Goal: Task Accomplishment & Management: Manage account settings

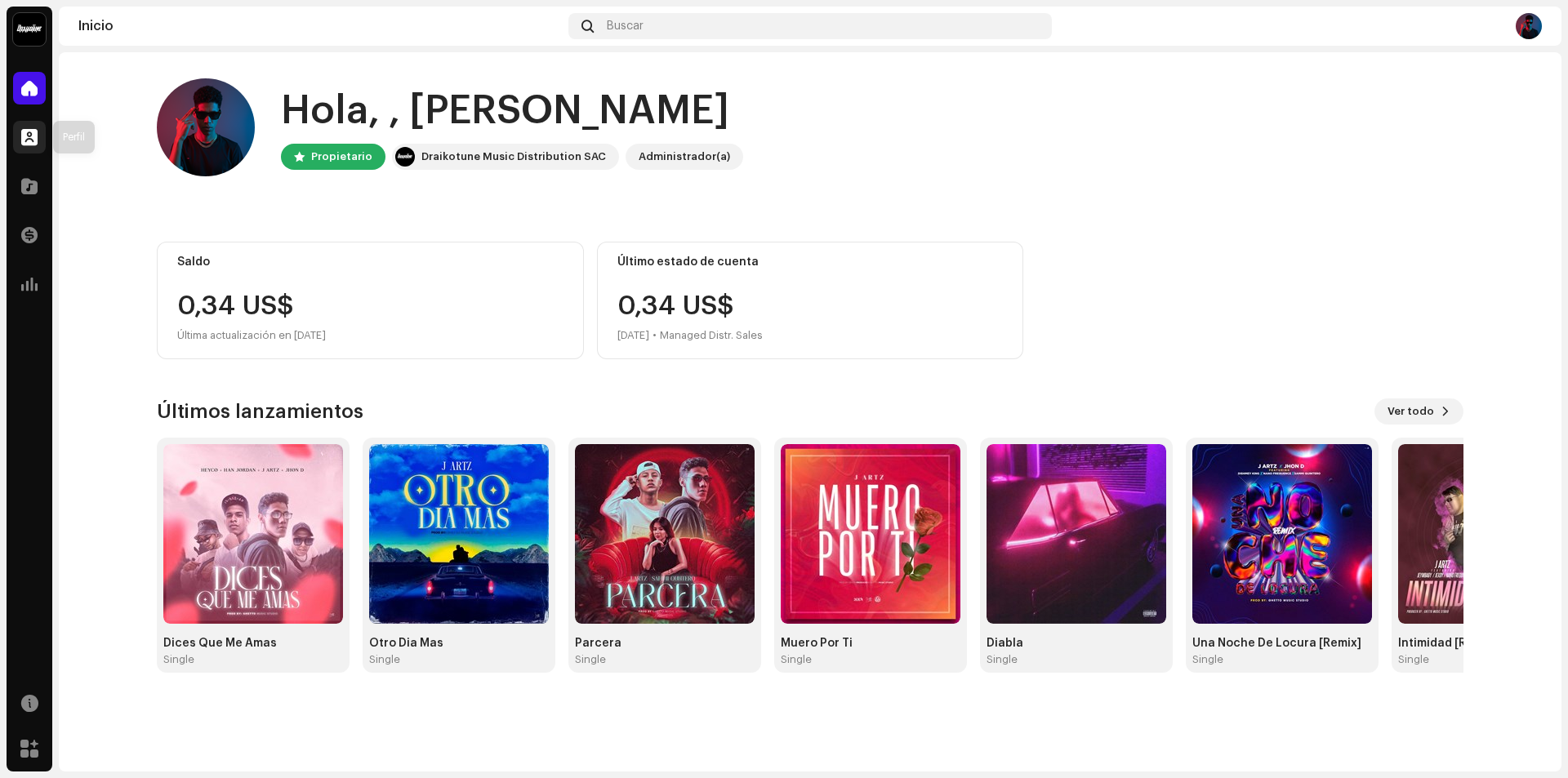
click at [20, 140] on div at bounding box center [29, 137] width 33 height 33
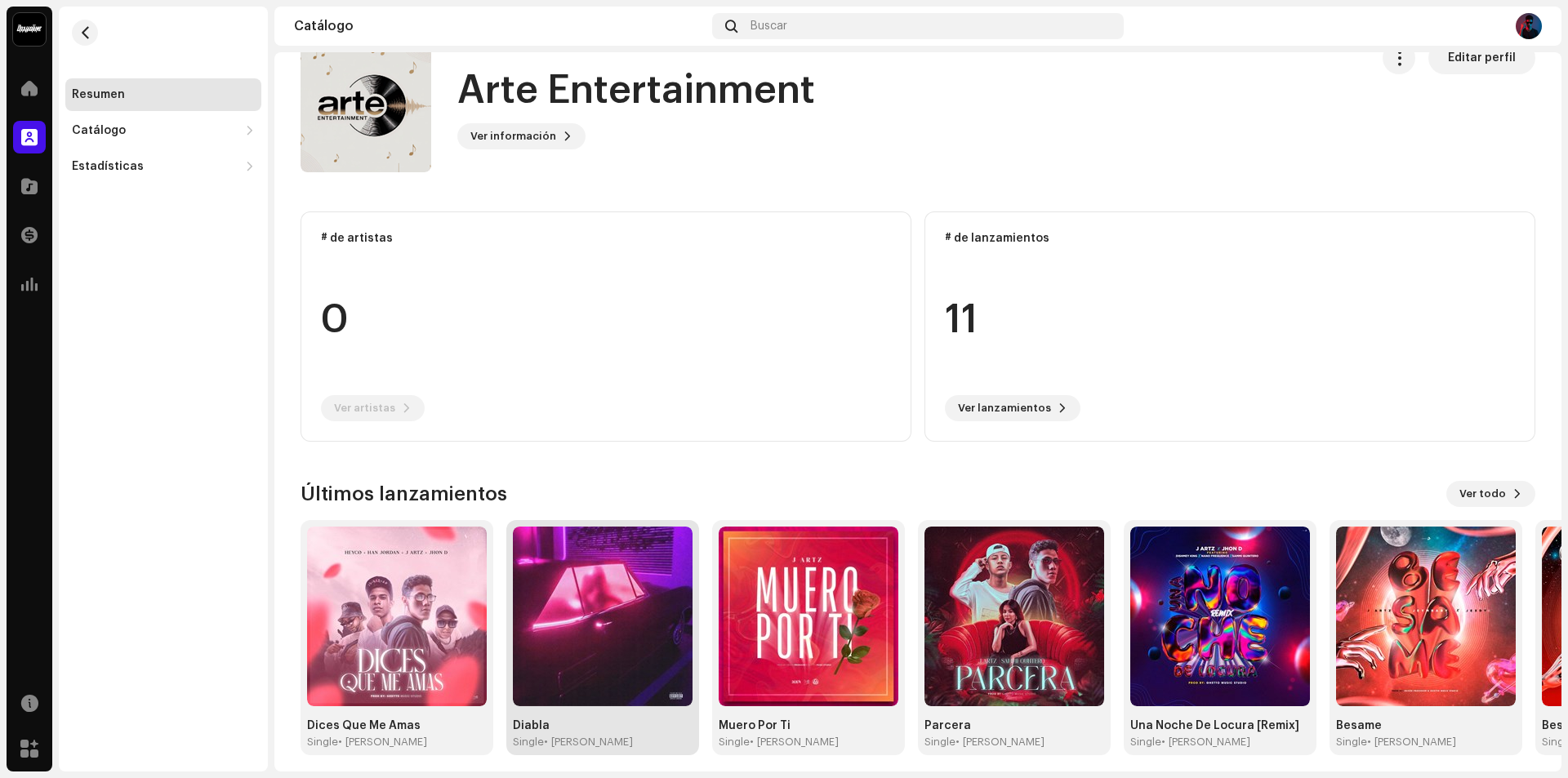
scroll to position [46, 0]
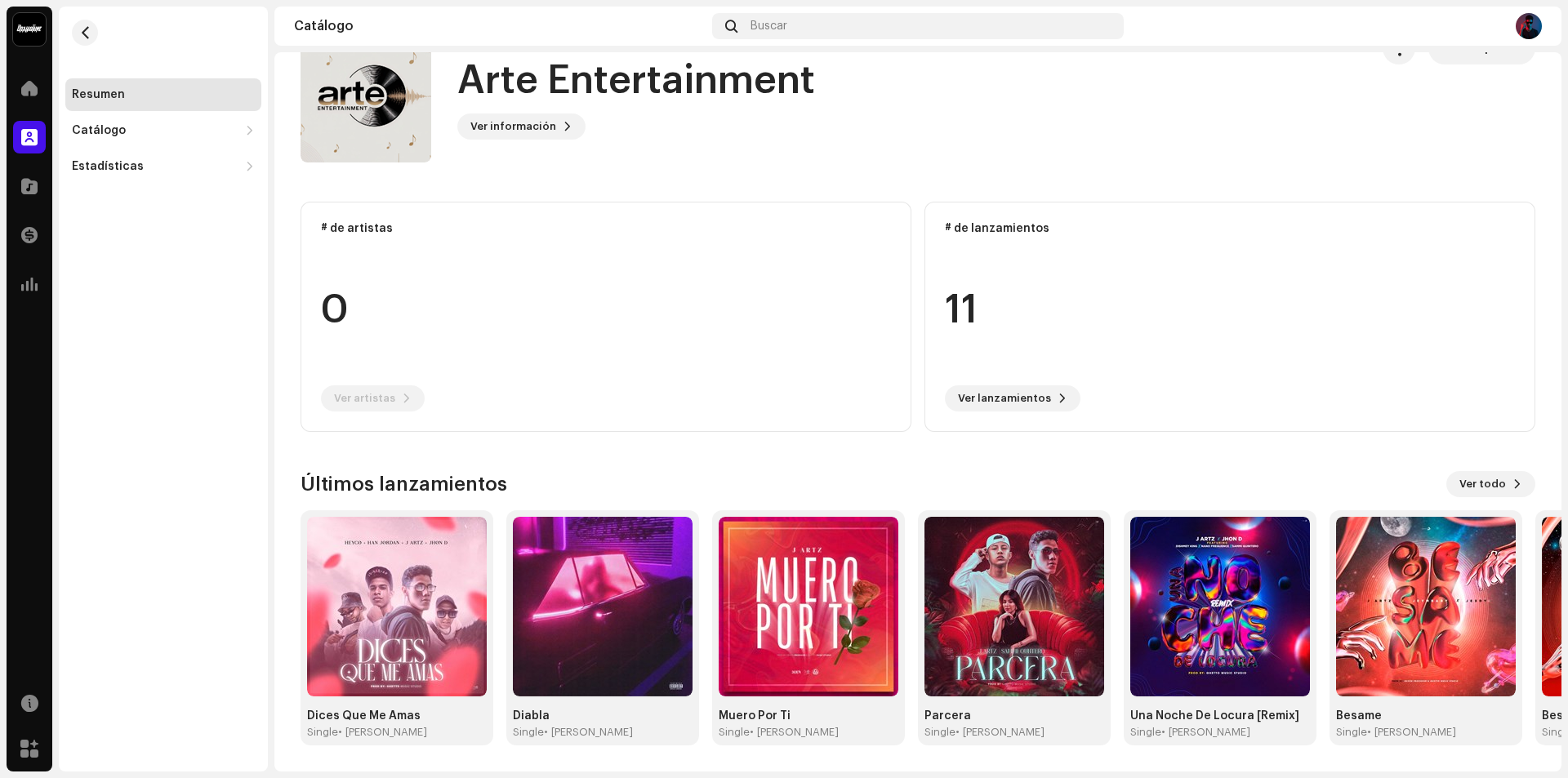
click at [37, 62] on div "J Artz Inicio Perfil Catálogo Transacciones Estadísticas Recursos Mercado" at bounding box center [28, 388] width 45 height 765
click at [24, 88] on span at bounding box center [29, 88] width 16 height 13
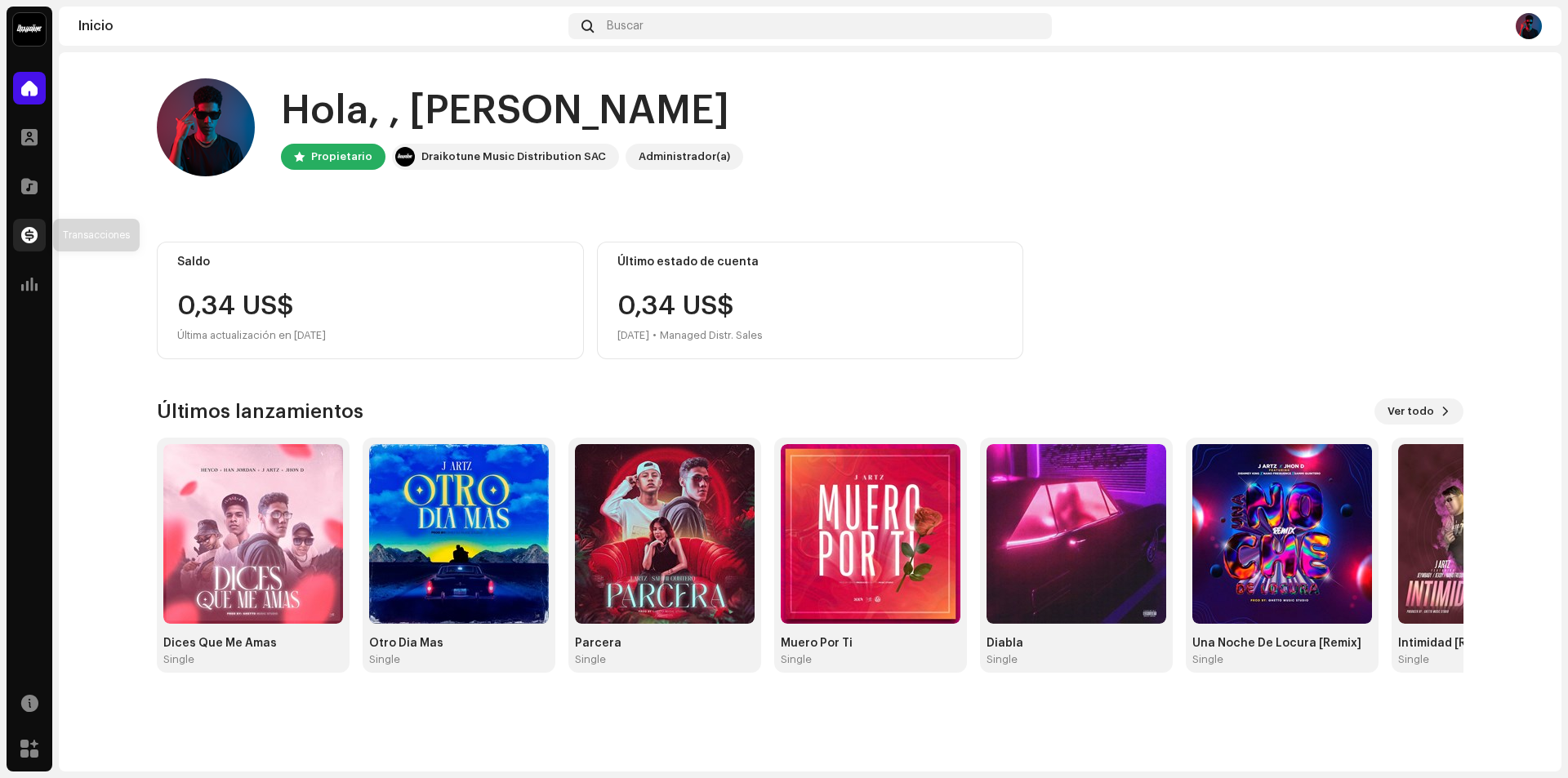
click at [34, 247] on div at bounding box center [29, 235] width 33 height 33
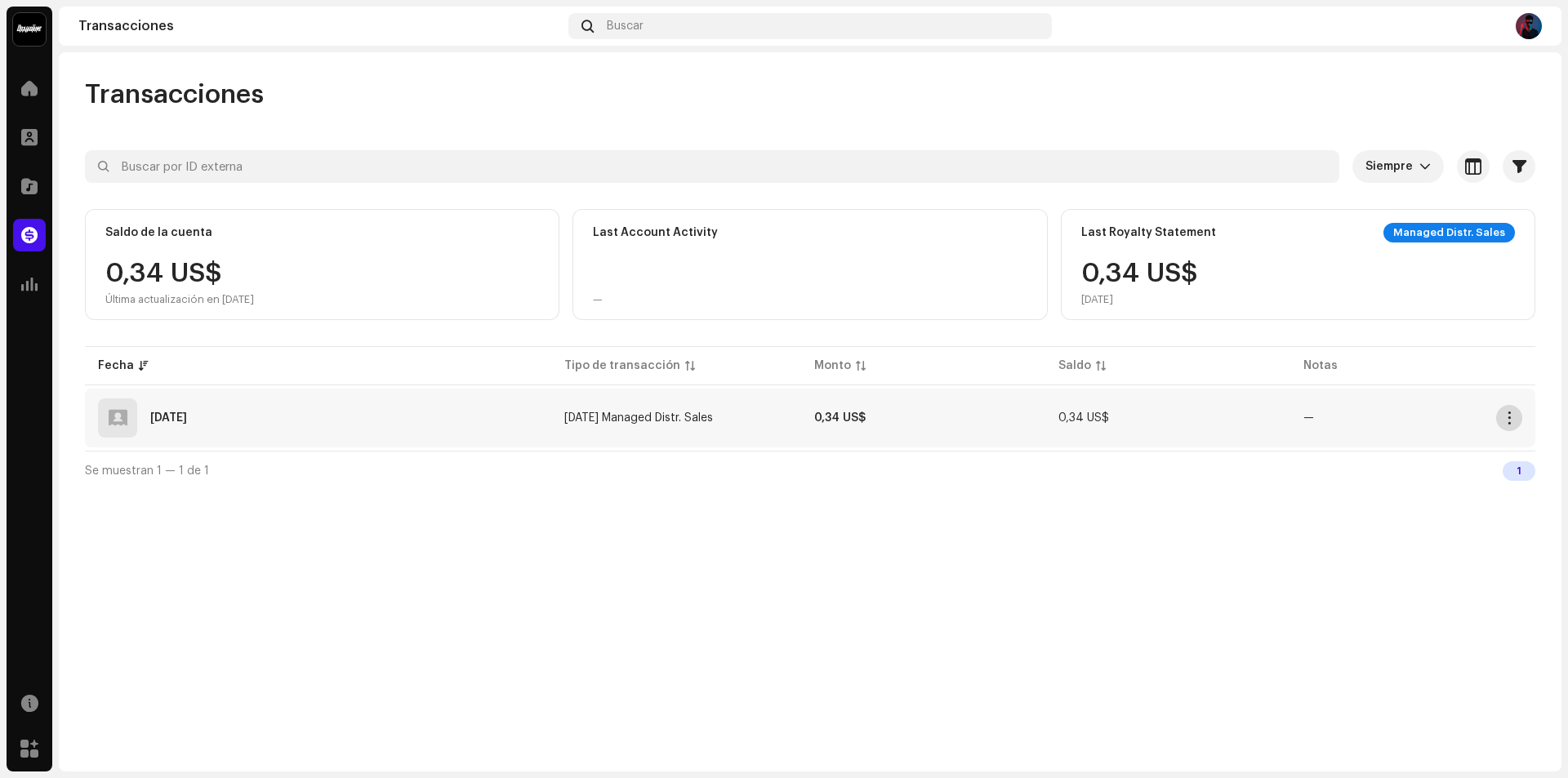
click at [1512, 420] on span "button" at bounding box center [1509, 417] width 12 height 13
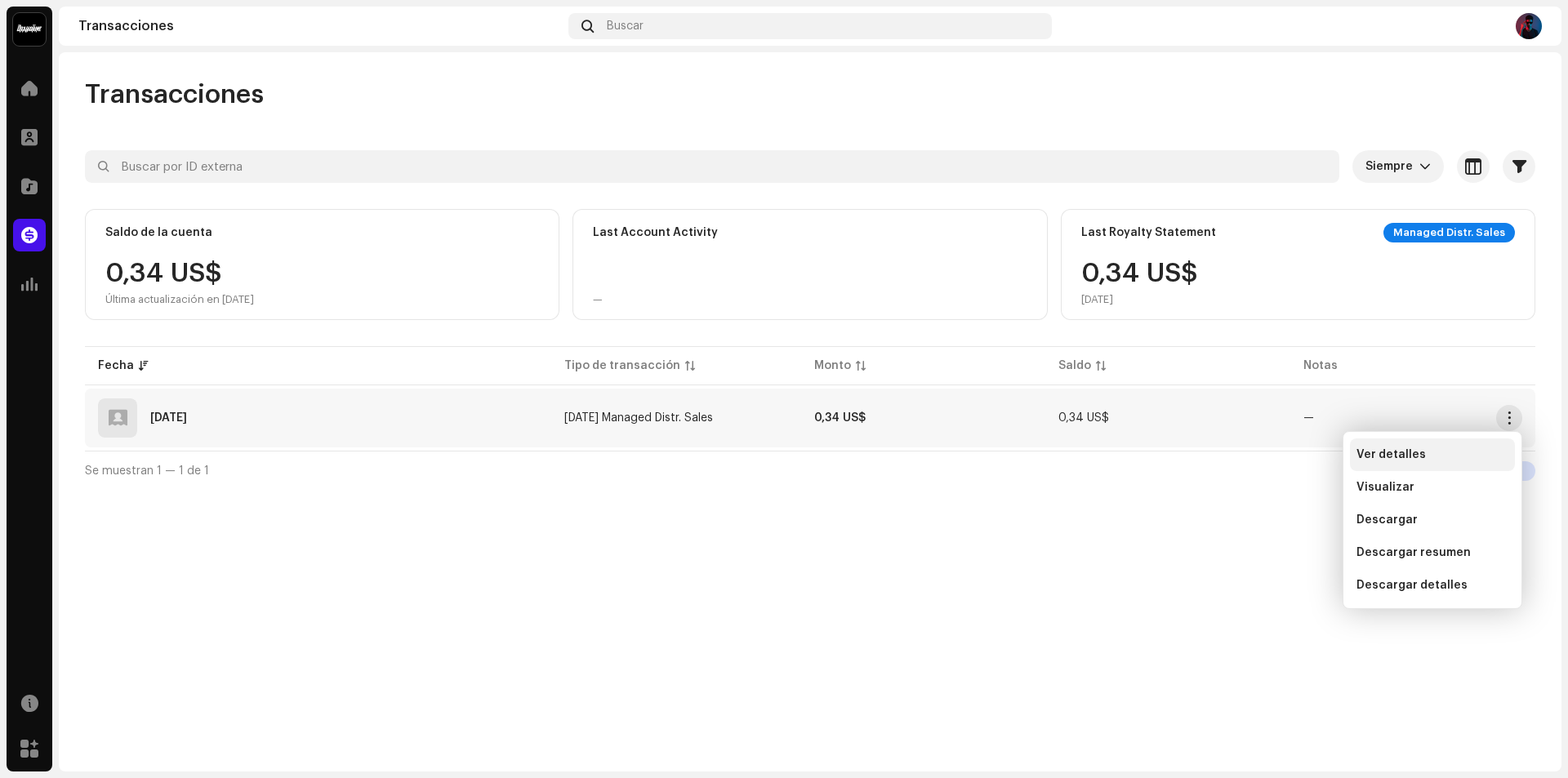
click at [1460, 452] on div "Ver detalles" at bounding box center [1432, 455] width 152 height 13
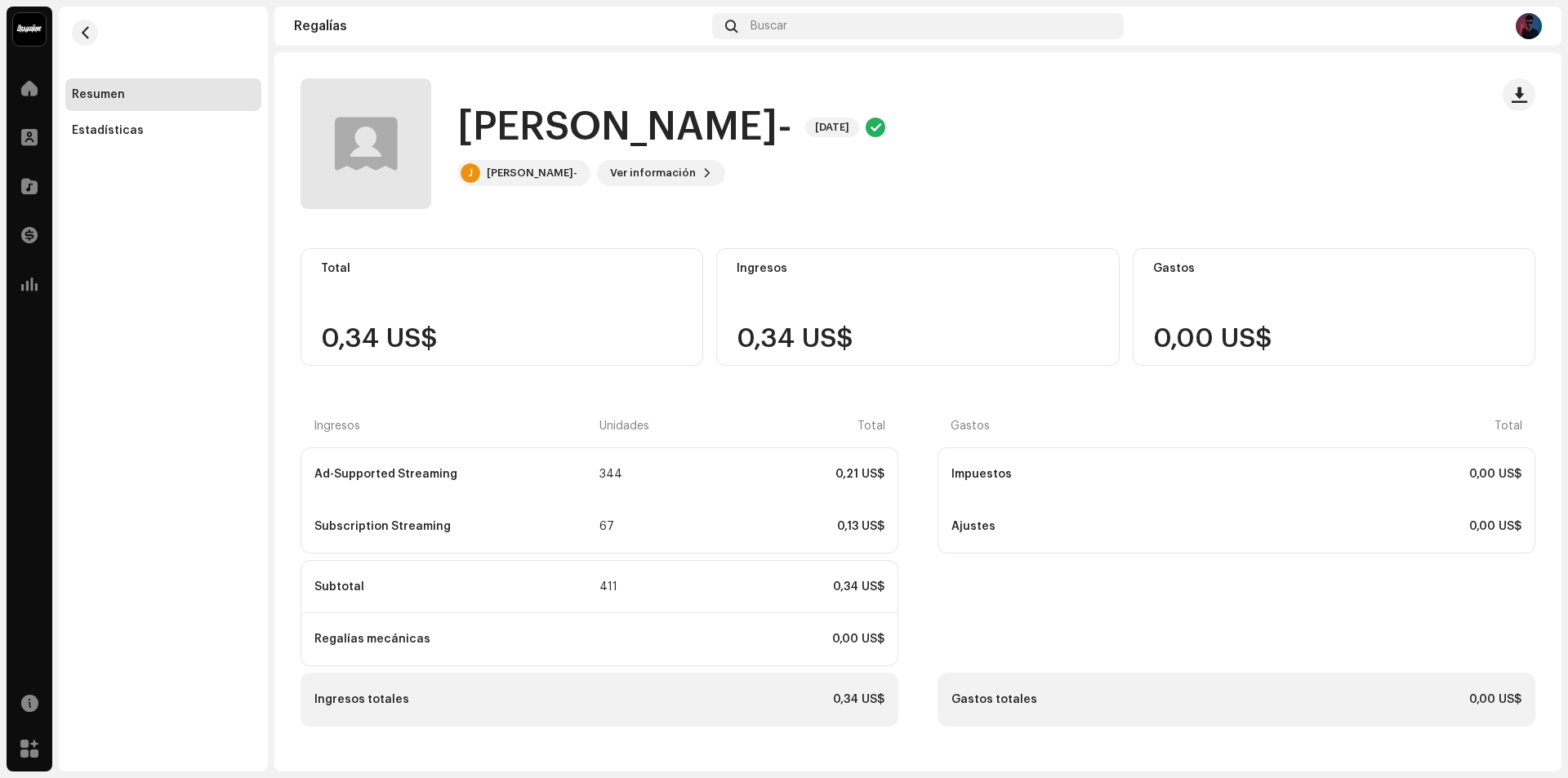
click at [395, 523] on div "Subscription Streaming" at bounding box center [455, 526] width 281 height 13
click at [1224, 527] on div "Ajustes" at bounding box center [1093, 526] width 283 height 13
click at [1523, 89] on span "button" at bounding box center [1519, 94] width 15 height 13
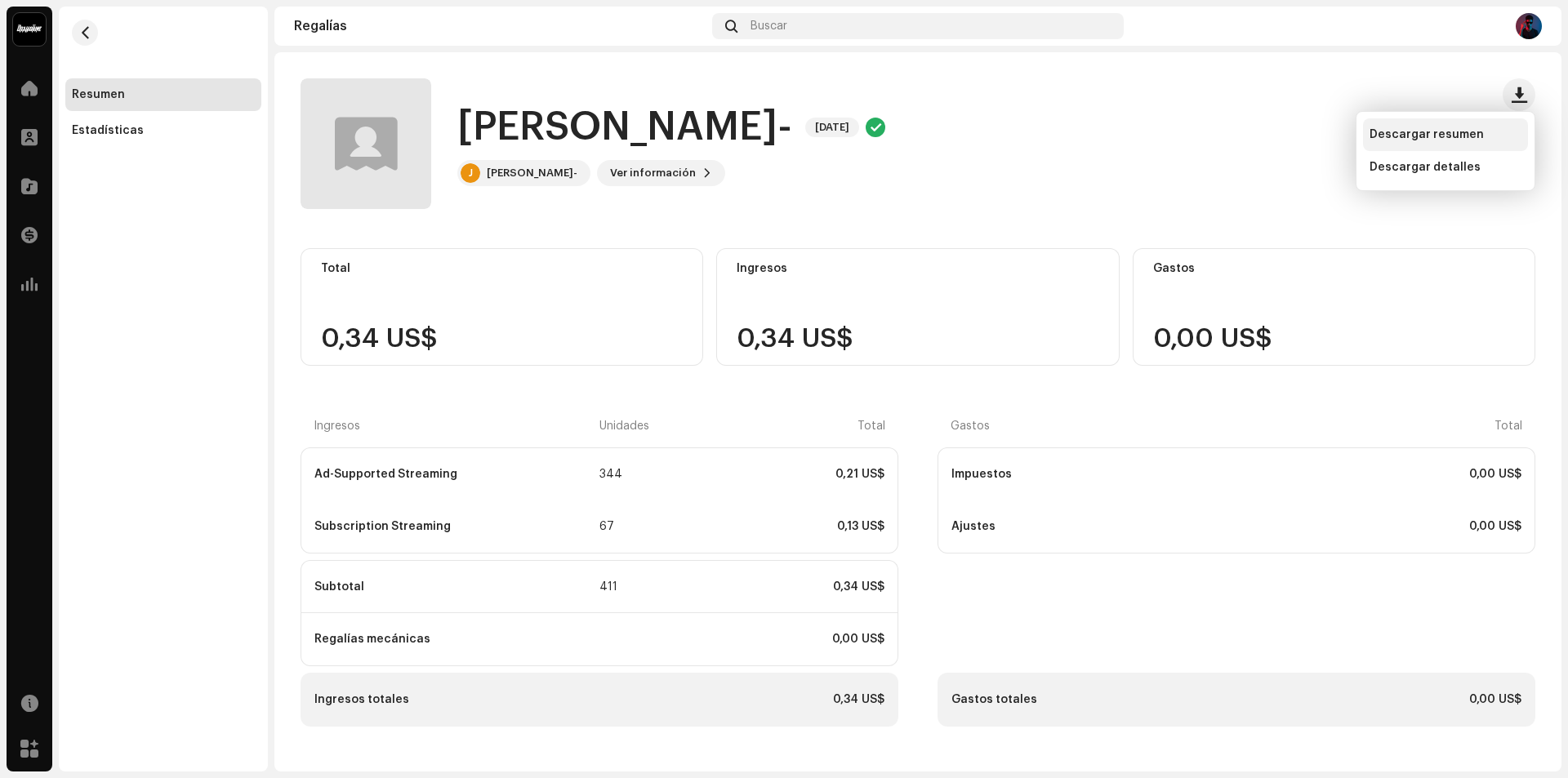
click at [1475, 136] on span "Descargar resumen" at bounding box center [1426, 134] width 114 height 13
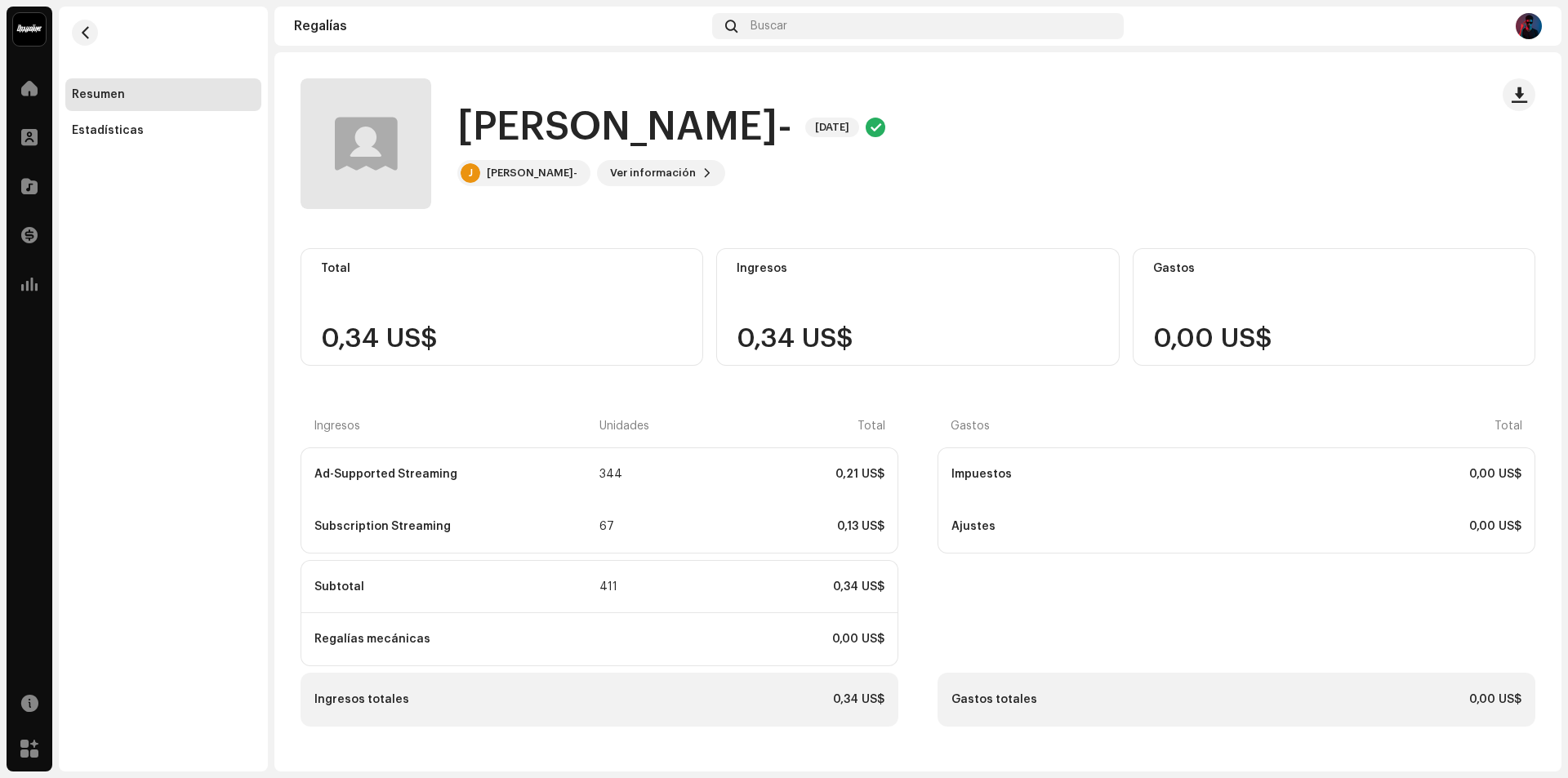
click at [1528, 27] on img at bounding box center [1528, 26] width 26 height 26
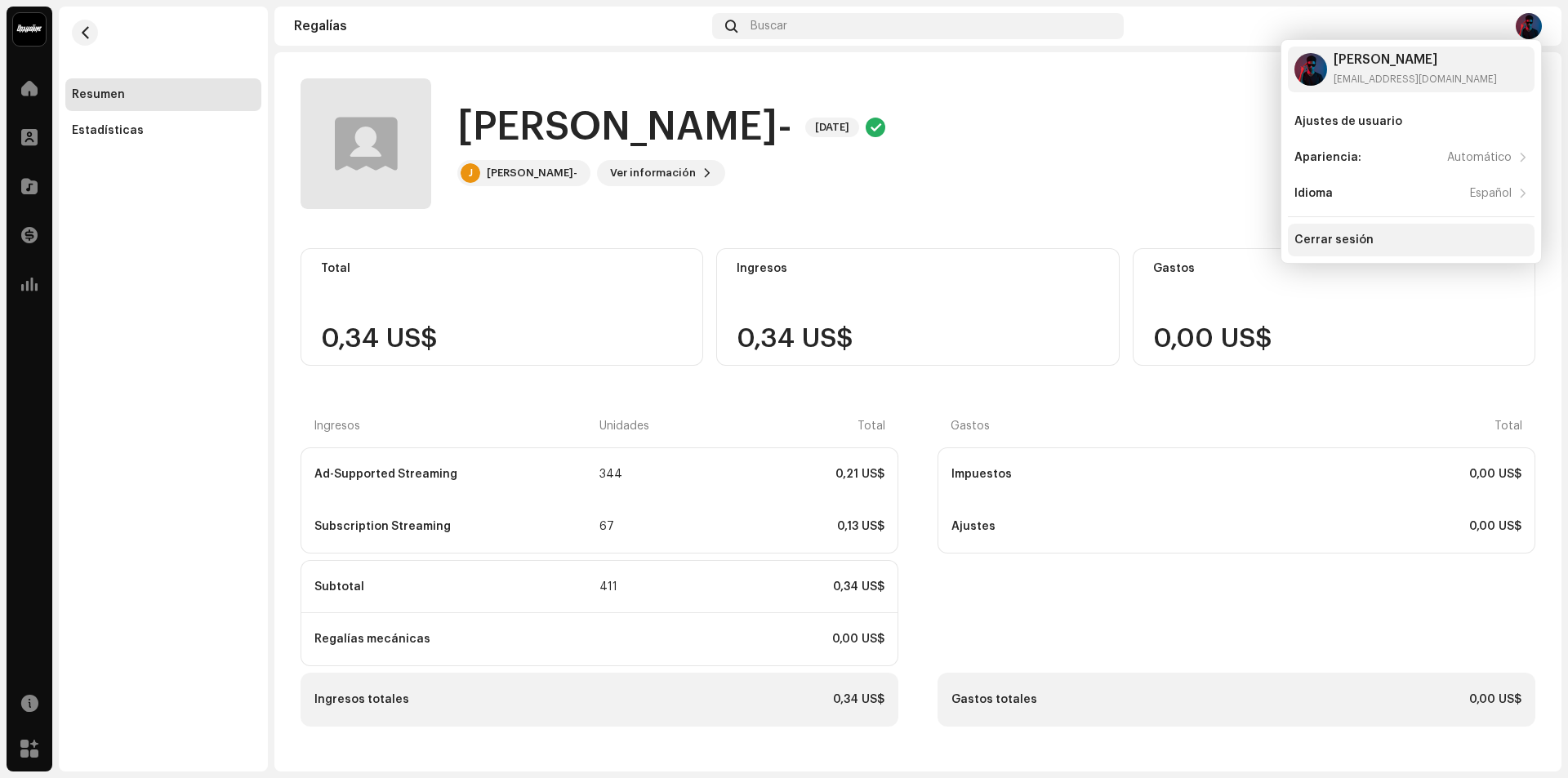
click at [1395, 225] on div "Cerrar sesión" at bounding box center [1410, 239] width 247 height 33
